Goal: Task Accomplishment & Management: Use online tool/utility

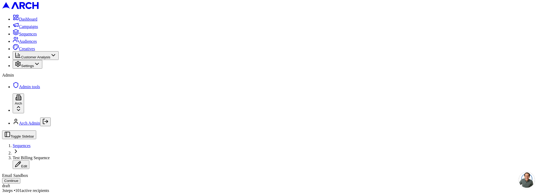
scroll to position [199, 0]
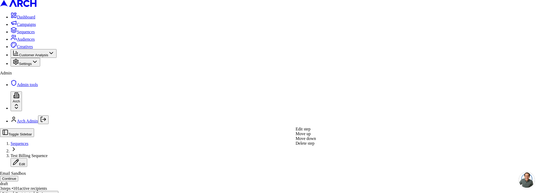
click at [310, 132] on div "Edit step" at bounding box center [306, 129] width 20 height 5
